Goal: Download file/media

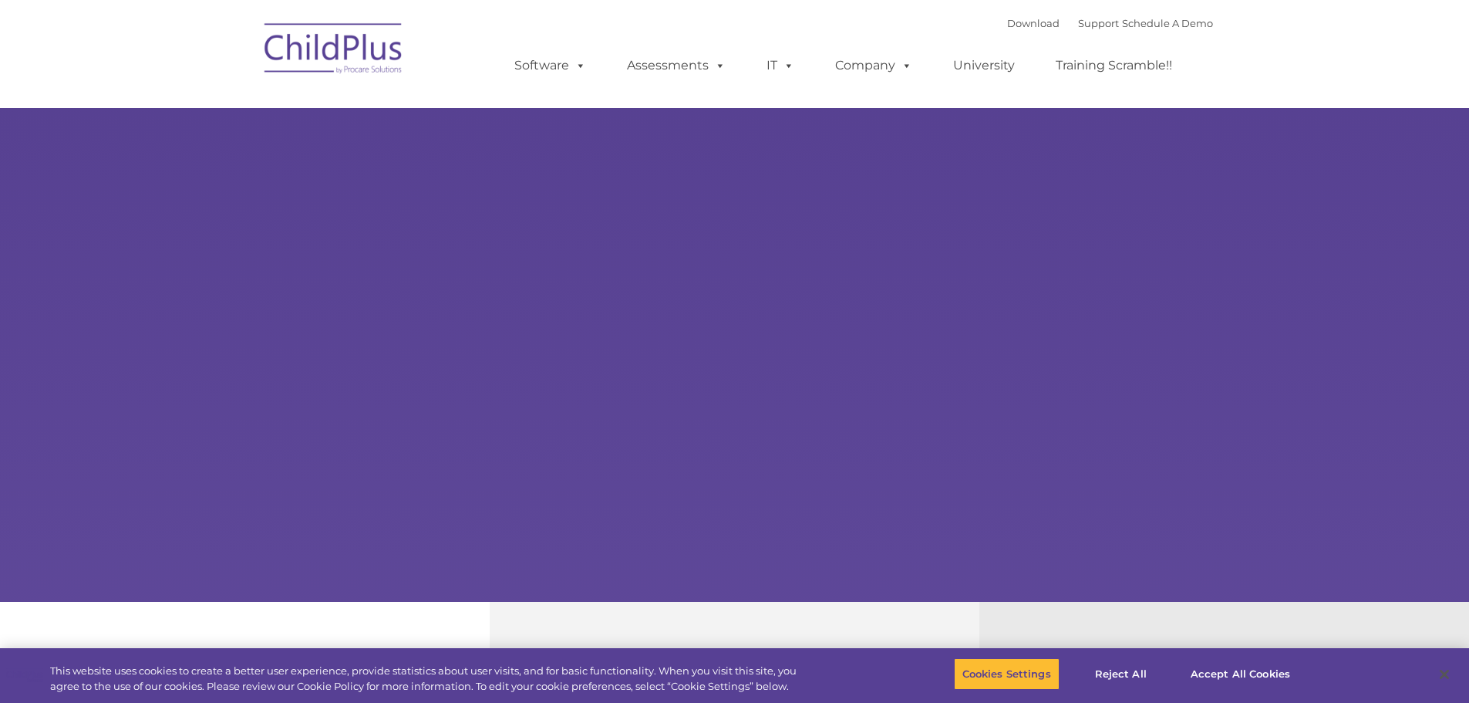
select select "MEDIUM"
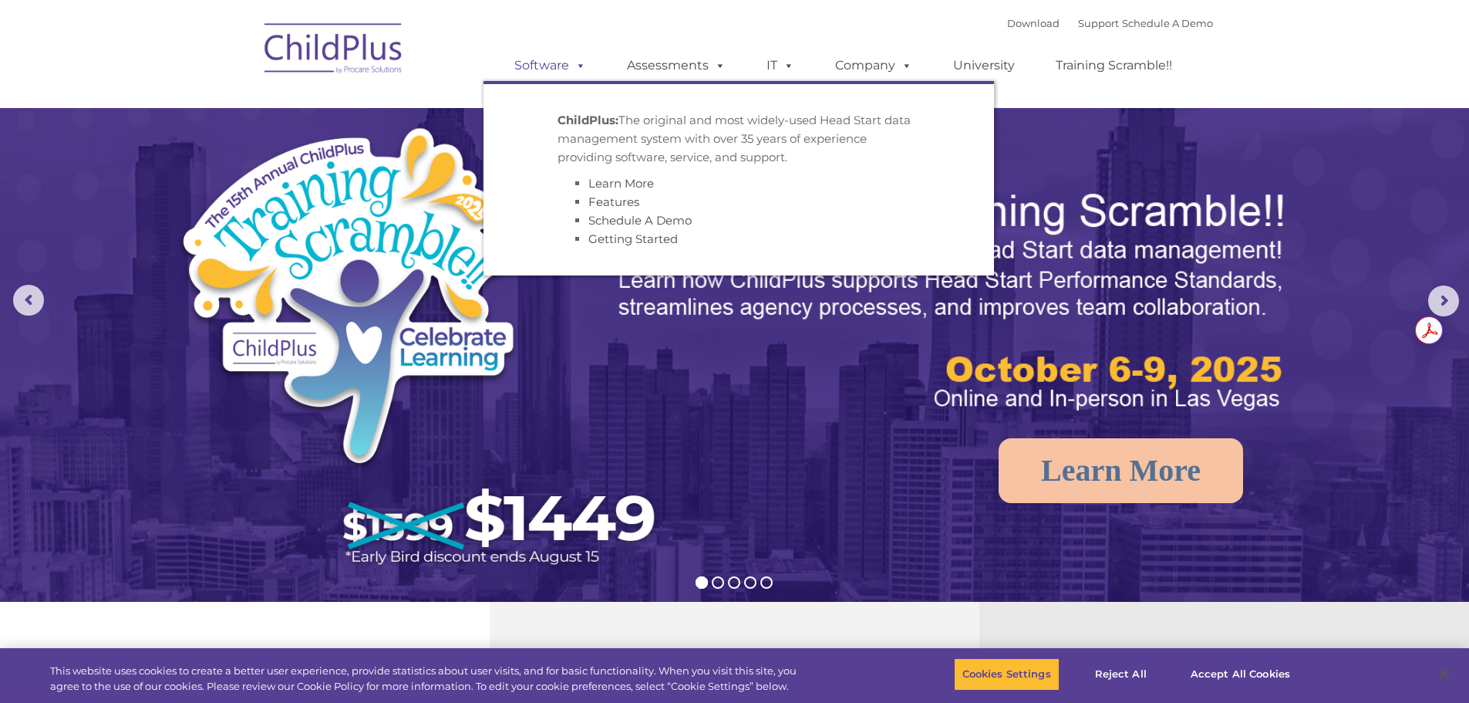
click at [576, 72] on span at bounding box center [577, 65] width 17 height 15
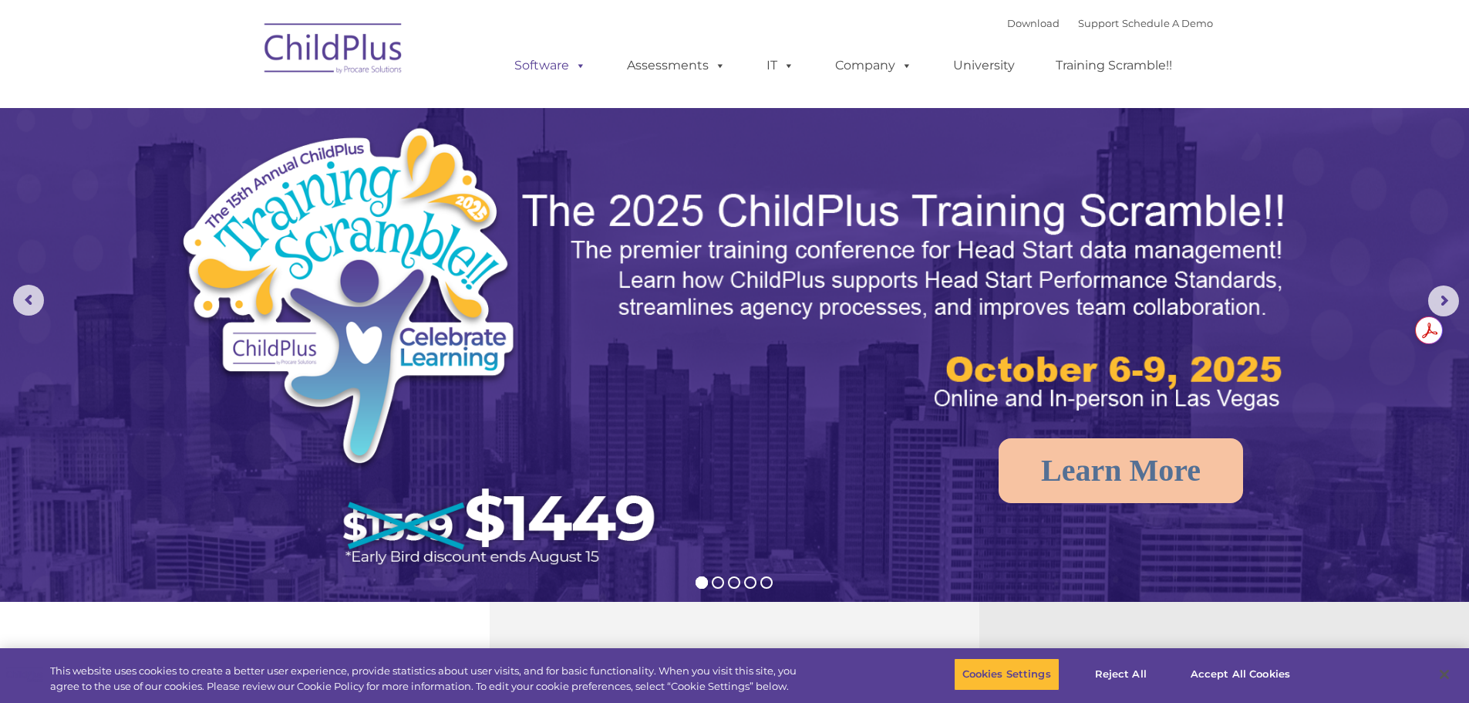
click at [576, 72] on span at bounding box center [577, 65] width 17 height 15
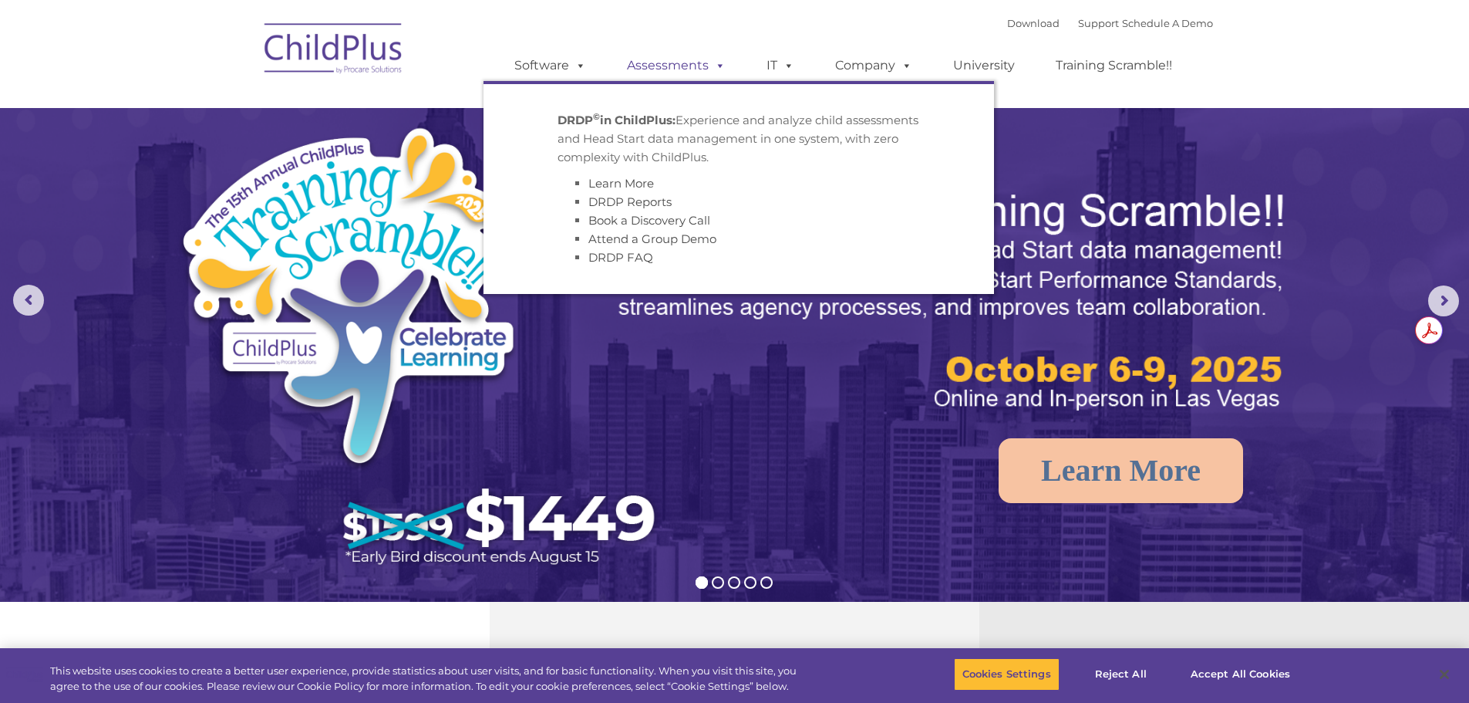
click at [657, 64] on link "Assessments" at bounding box center [677, 65] width 130 height 31
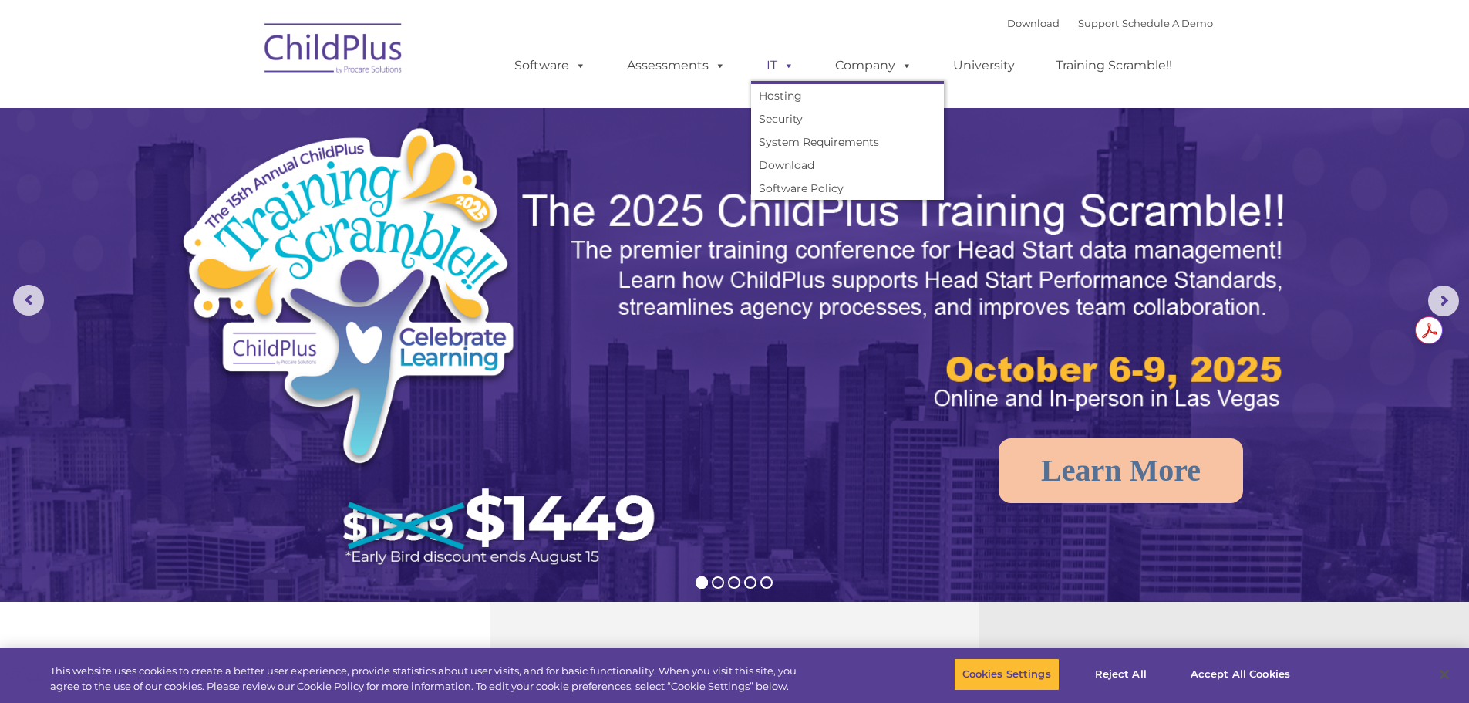
click at [791, 66] on span at bounding box center [785, 65] width 17 height 15
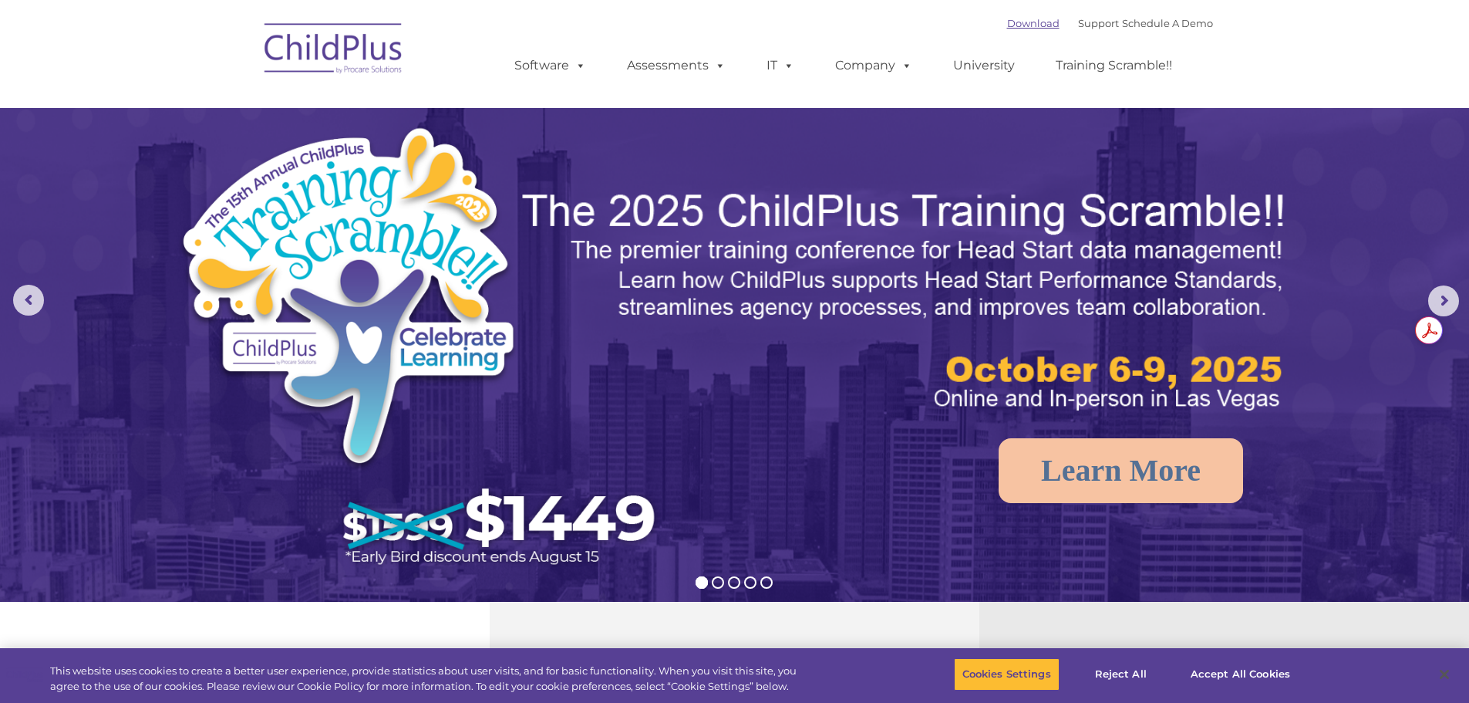
click at [1017, 20] on link "Download" at bounding box center [1033, 23] width 52 height 12
